Goal: Information Seeking & Learning: Learn about a topic

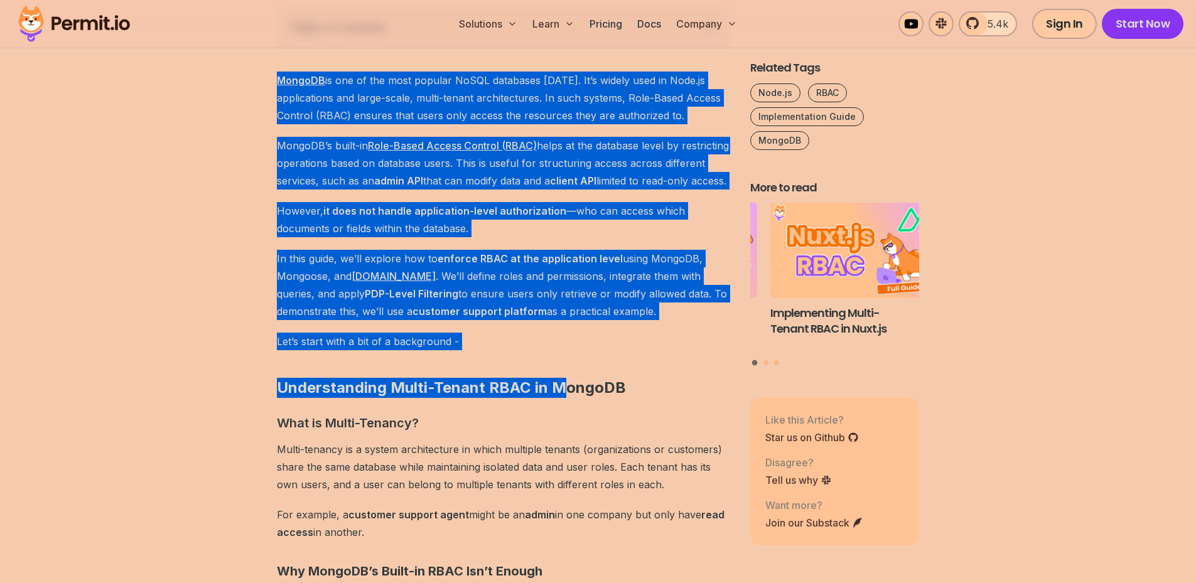
drag, startPoint x: 278, startPoint y: 87, endPoint x: 560, endPoint y: 370, distance: 400.0
click at [560, 370] on h2 "Understanding Multi-Tenant RBAC in MongoDB" at bounding box center [503, 363] width 453 height 70
drag, startPoint x: 506, startPoint y: 358, endPoint x: 279, endPoint y: 79, distance: 359.3
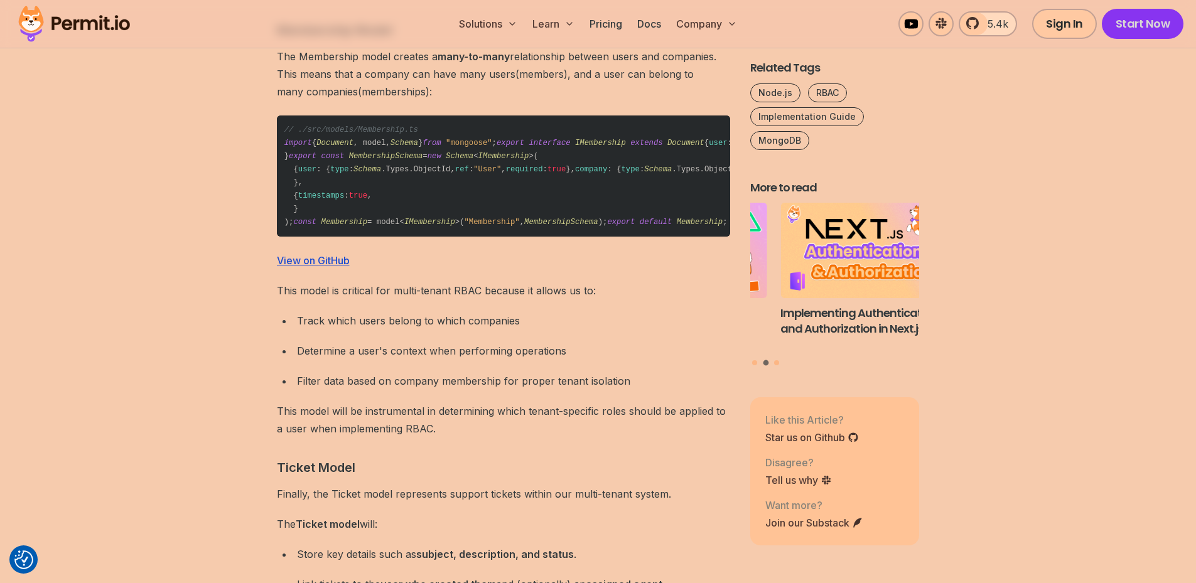
scroll to position [3579, 0]
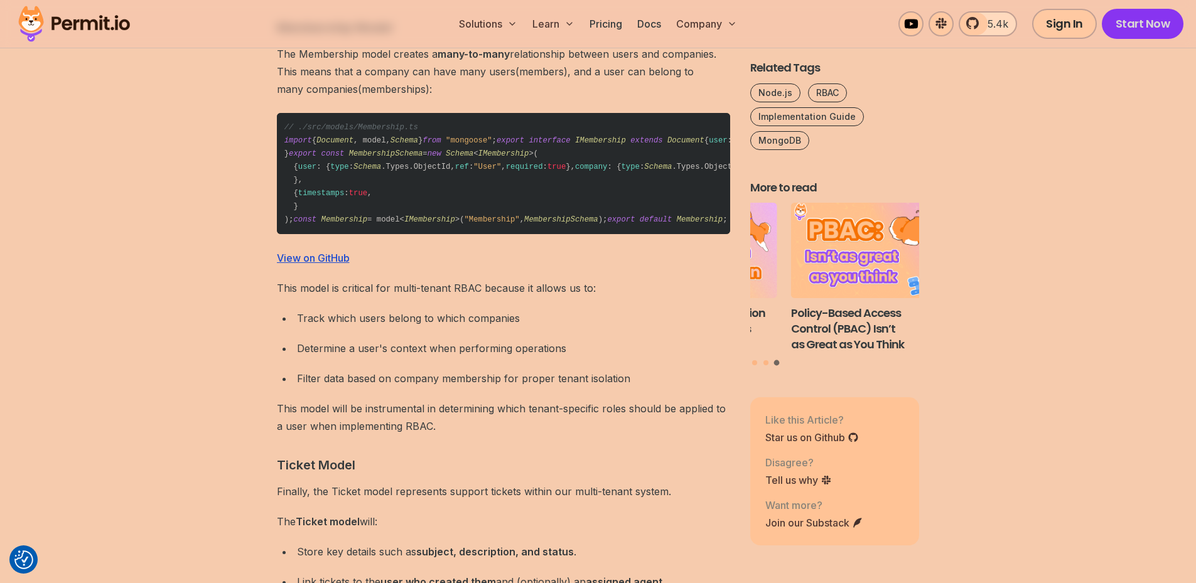
click at [455, 100] on div at bounding box center [455, 100] width 0 height 0
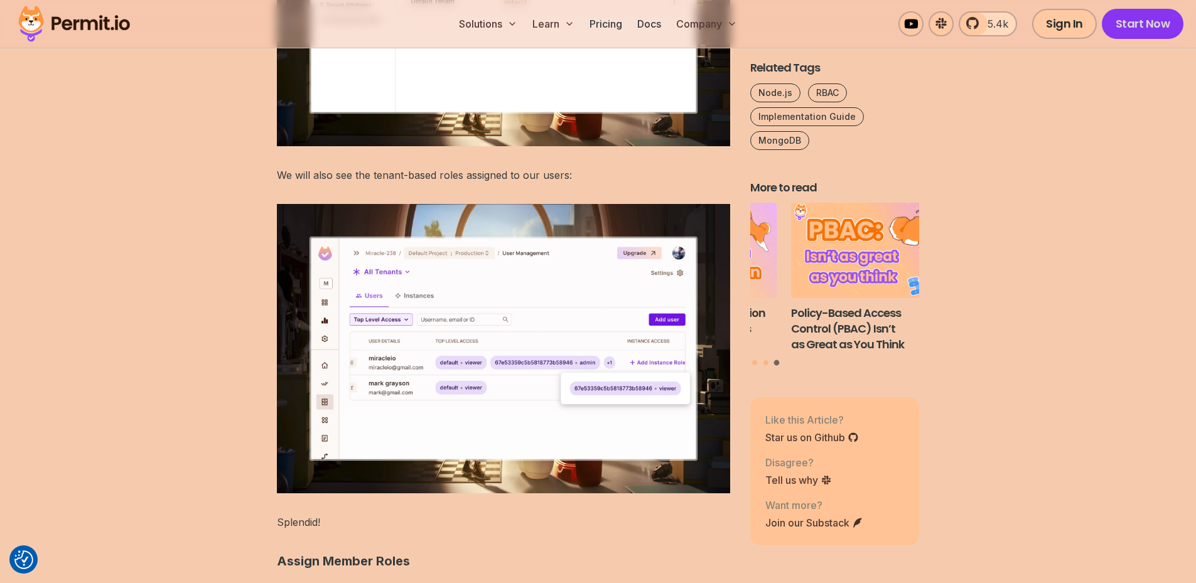
scroll to position [19401, 0]
